Goal: Check status: Check status

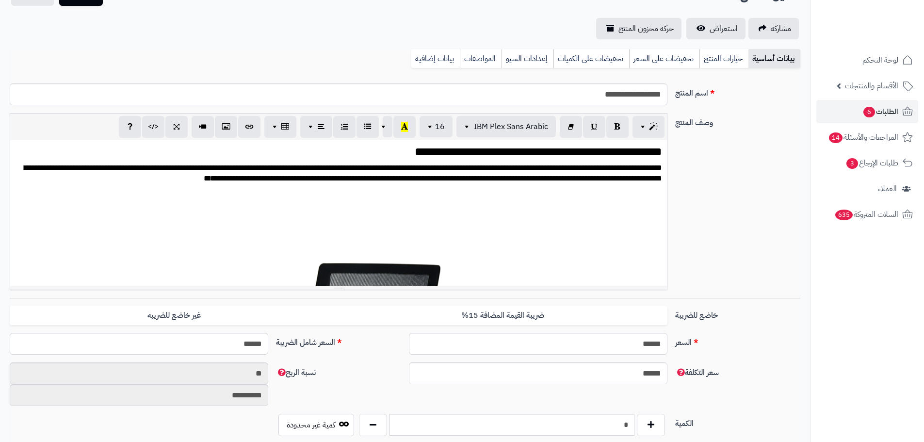
scroll to position [87, 0]
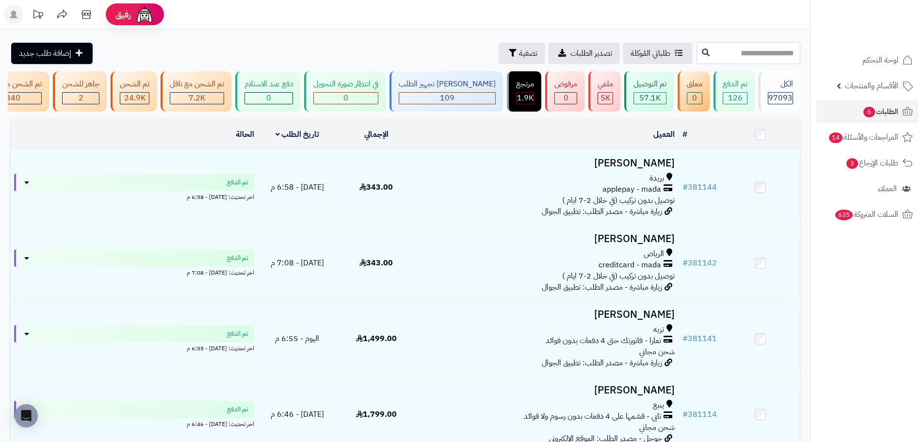
click at [707, 58] on input "text" at bounding box center [748, 53] width 104 height 22
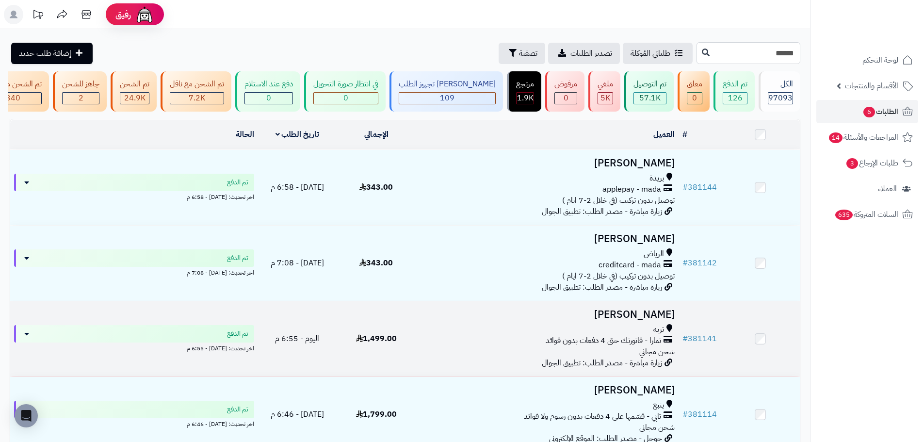
type input "******"
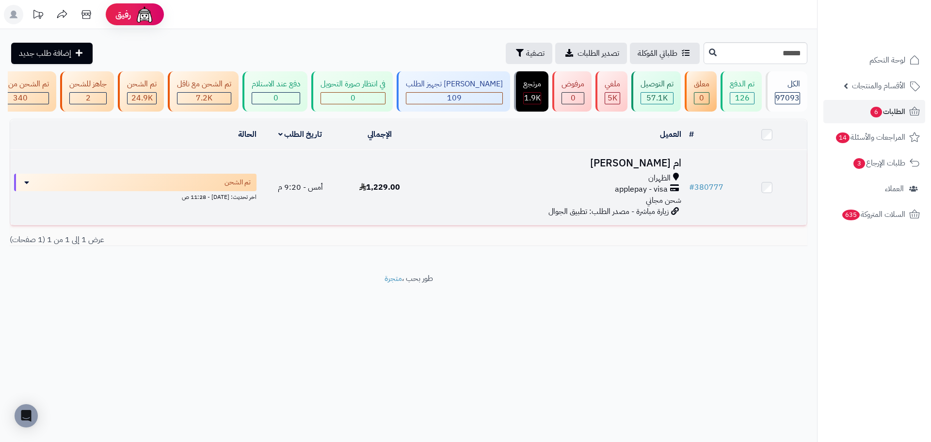
click at [569, 195] on div "applepay - visa" at bounding box center [552, 189] width 257 height 11
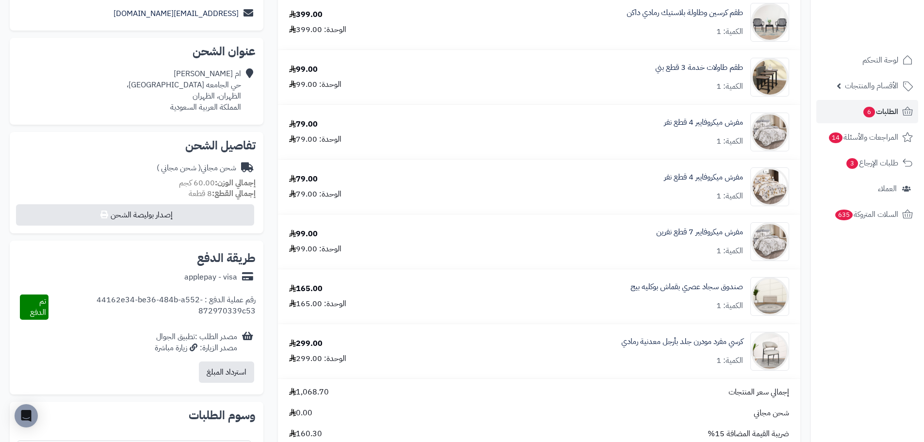
scroll to position [194, 0]
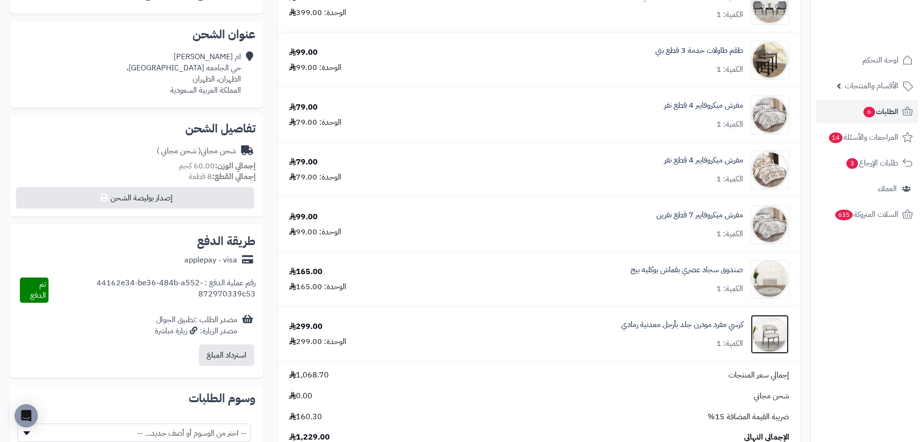
click at [775, 325] on img at bounding box center [770, 334] width 38 height 39
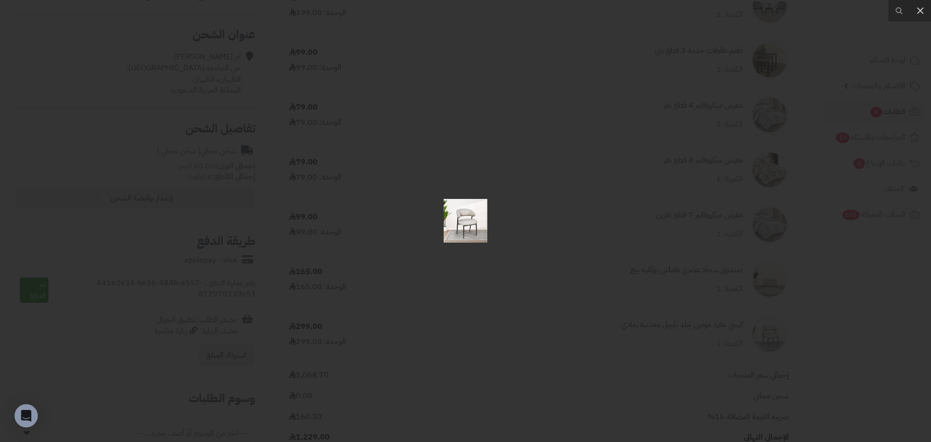
click at [419, 220] on div at bounding box center [465, 221] width 931 height 442
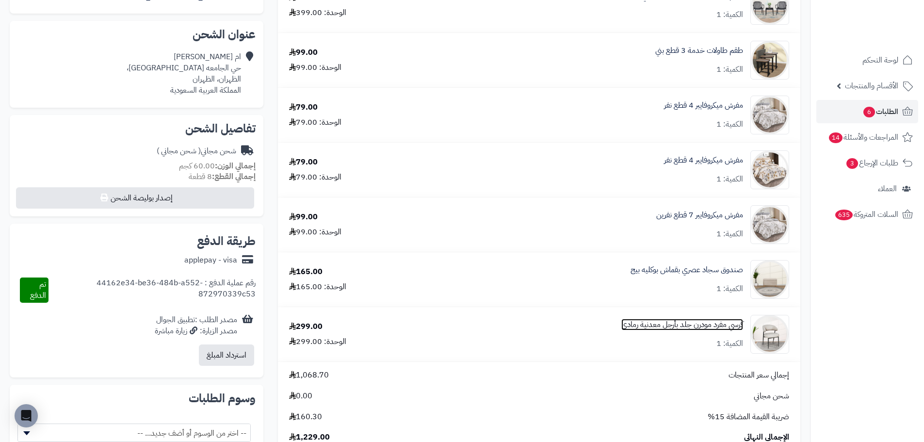
click at [698, 323] on link "كرسي مفرد مودرن جلد بأرجل معدنية رمادي" at bounding box center [682, 324] width 122 height 11
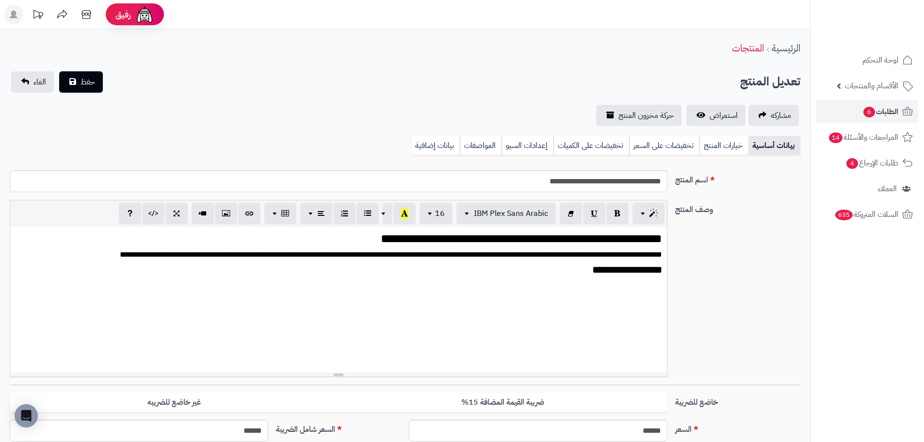
scroll to position [1329, 0]
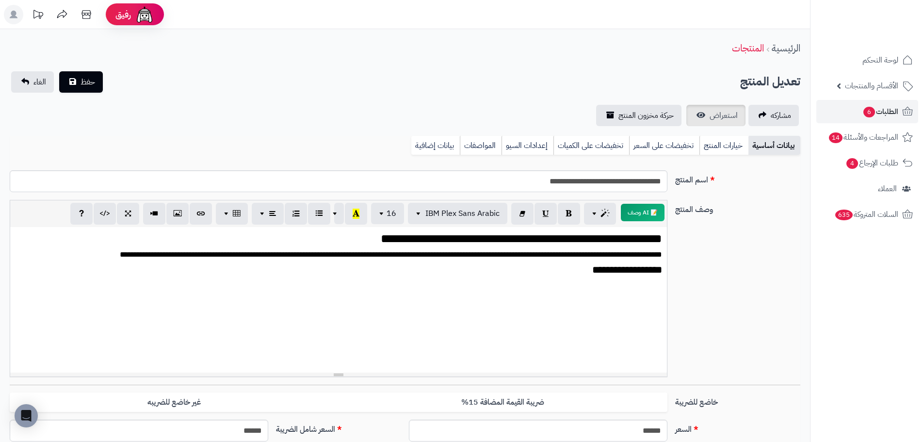
click at [717, 104] on div "**********" at bounding box center [405, 98] width 810 height 55
click at [717, 111] on span "استعراض" at bounding box center [723, 116] width 28 height 12
